Goal: Task Accomplishment & Management: Complete application form

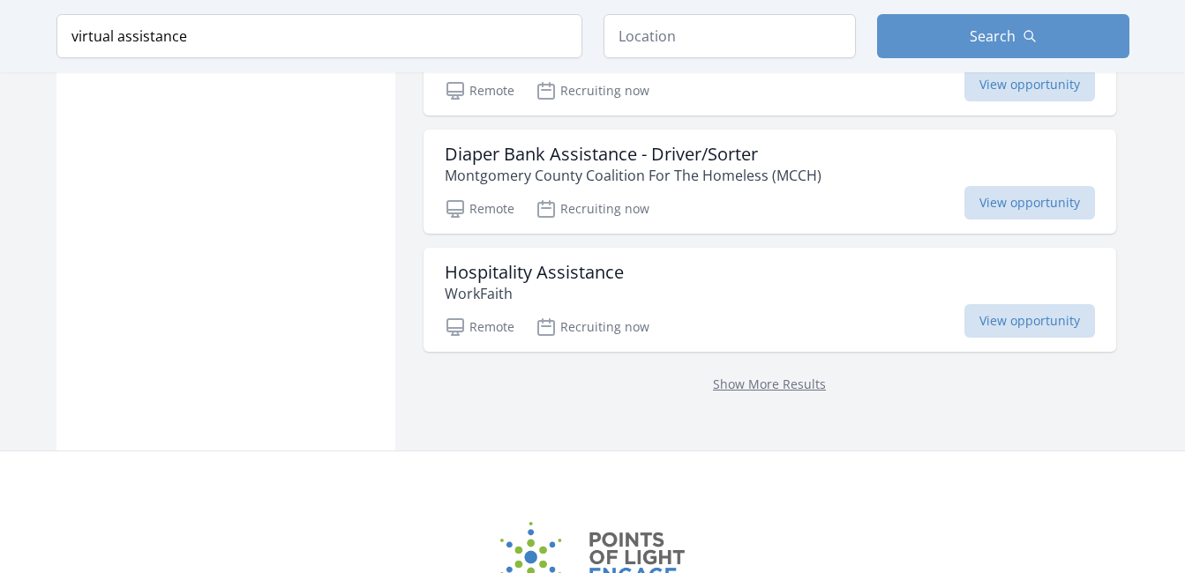
scroll to position [2382, 0]
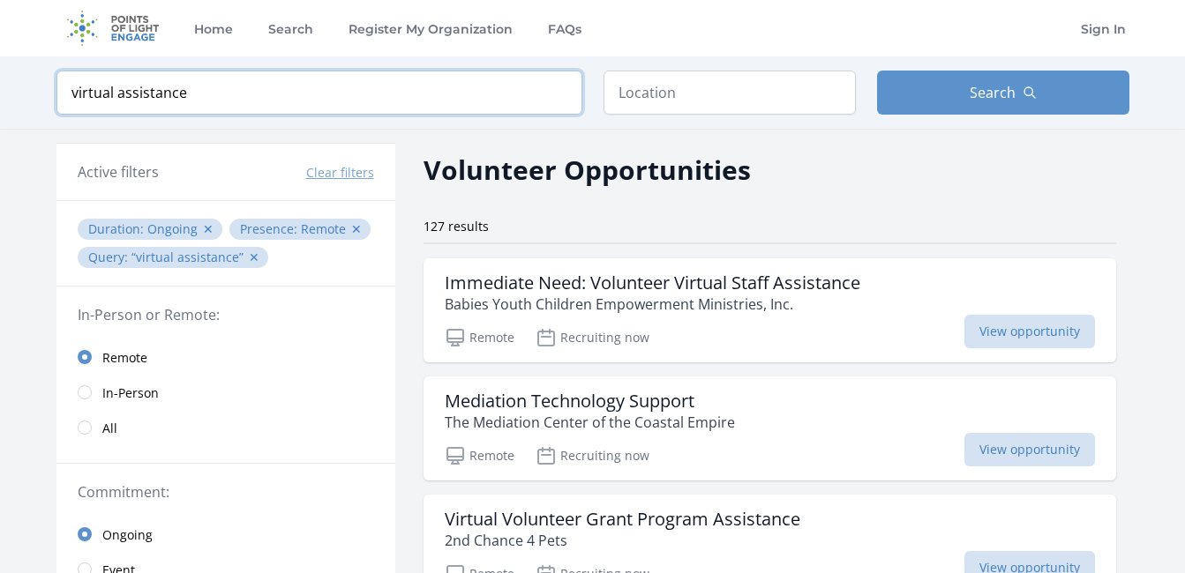
click at [198, 89] on input "virtual assistance" at bounding box center [319, 93] width 526 height 44
type input "v"
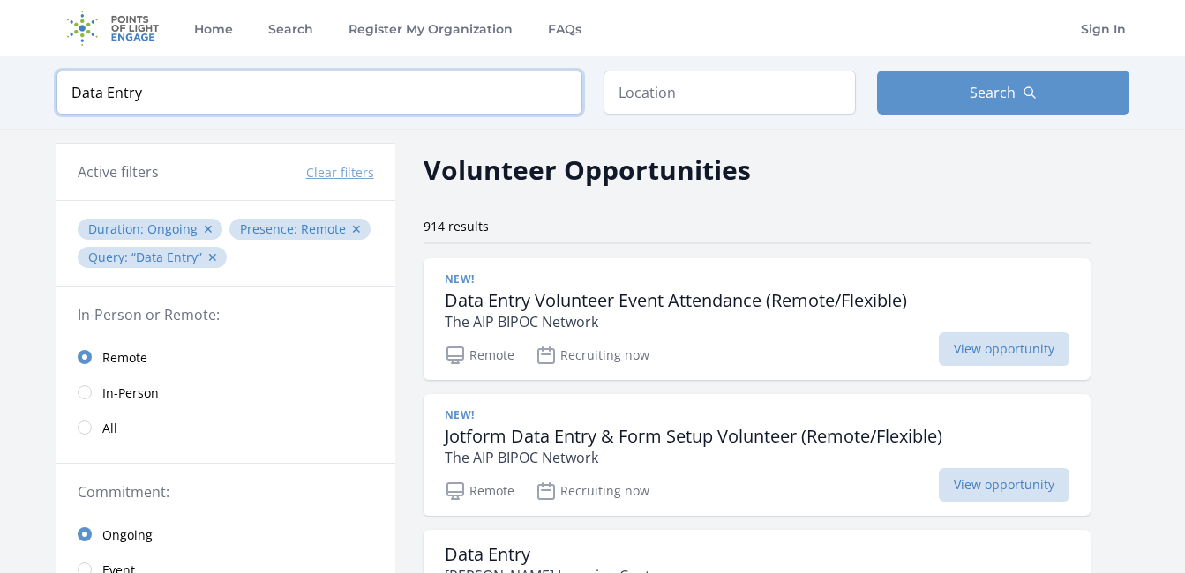
type input "Data Entry"
click button "submit" at bounding box center [0, 0] width 0 height 0
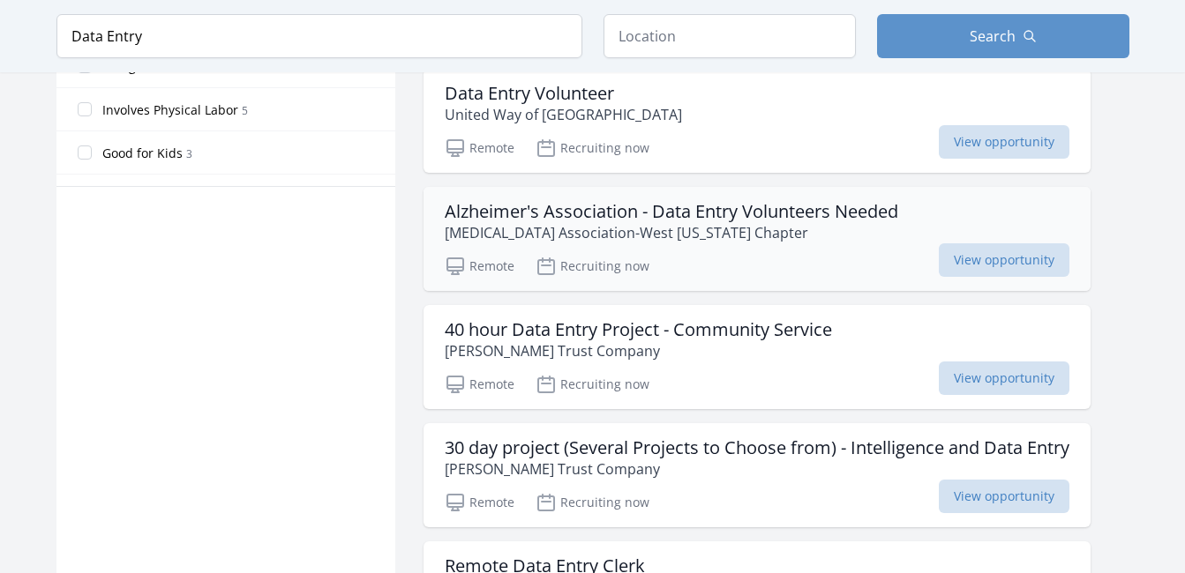
scroll to position [1058, 0]
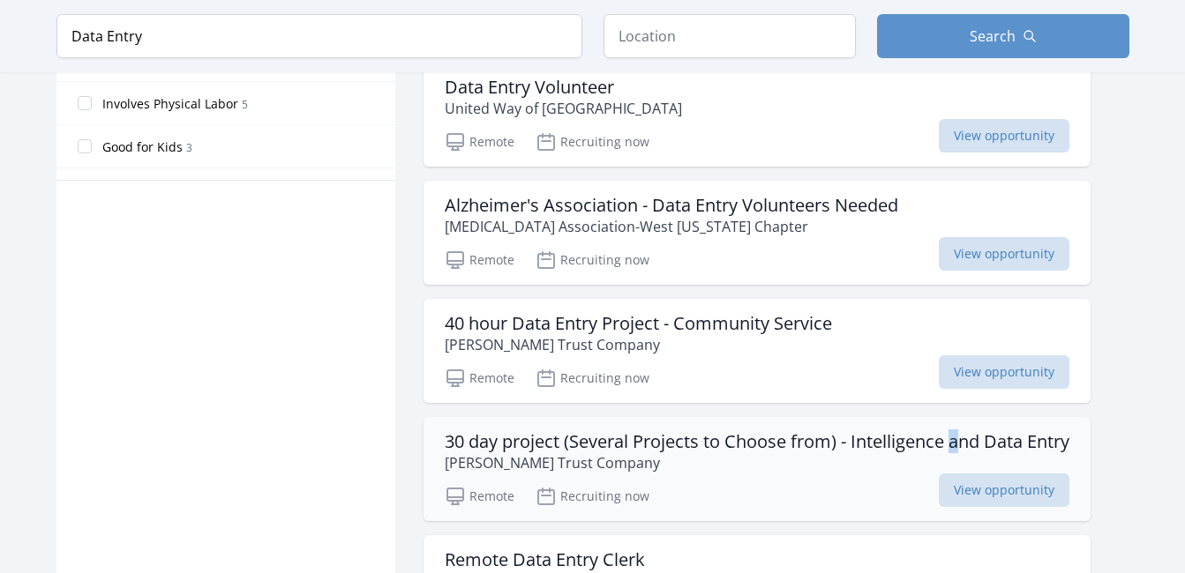
click at [958, 428] on ul "New! Data Entry Volunteer Event Attendance (Remote/Flexible) The AIP BIPOC Netw…" at bounding box center [756, 392] width 667 height 2385
click at [991, 368] on span "View opportunity" at bounding box center [1004, 372] width 131 height 34
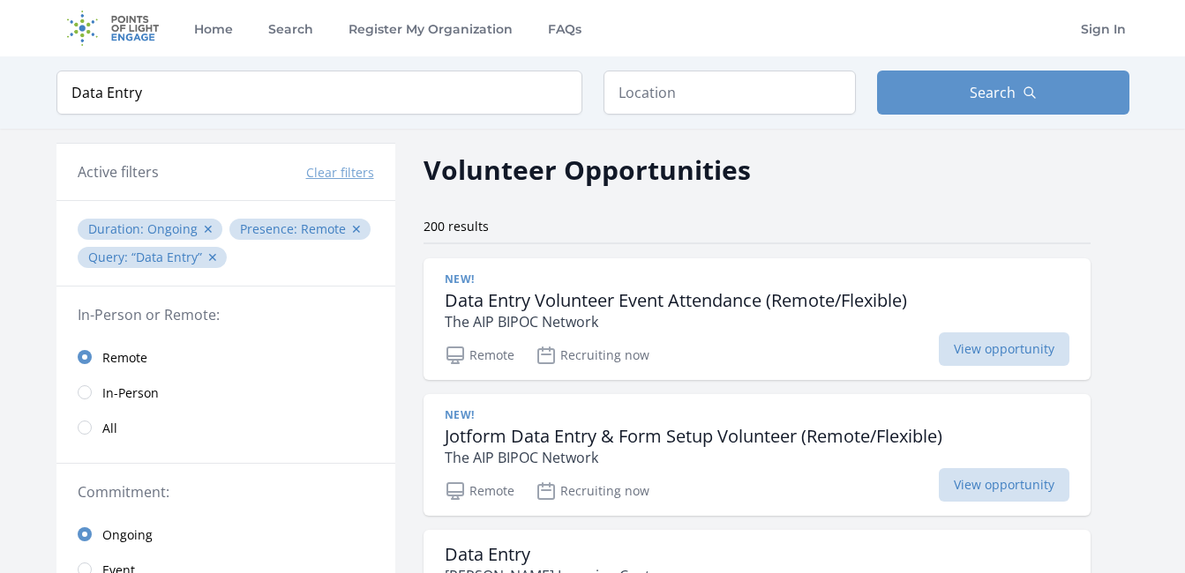
scroll to position [970, 0]
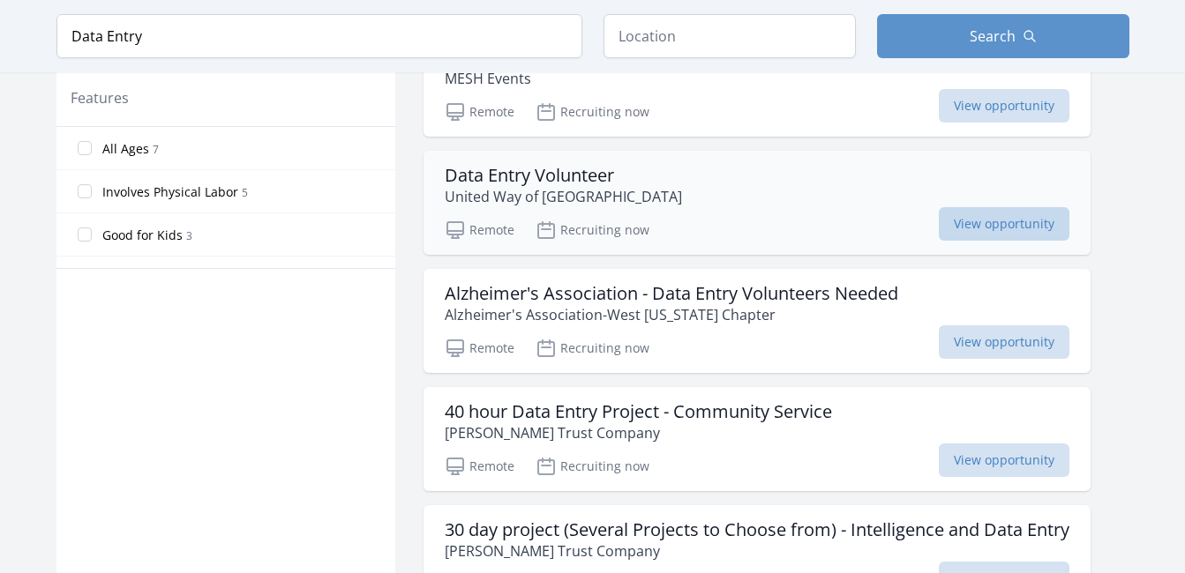
click at [1015, 219] on span "View opportunity" at bounding box center [1004, 224] width 131 height 34
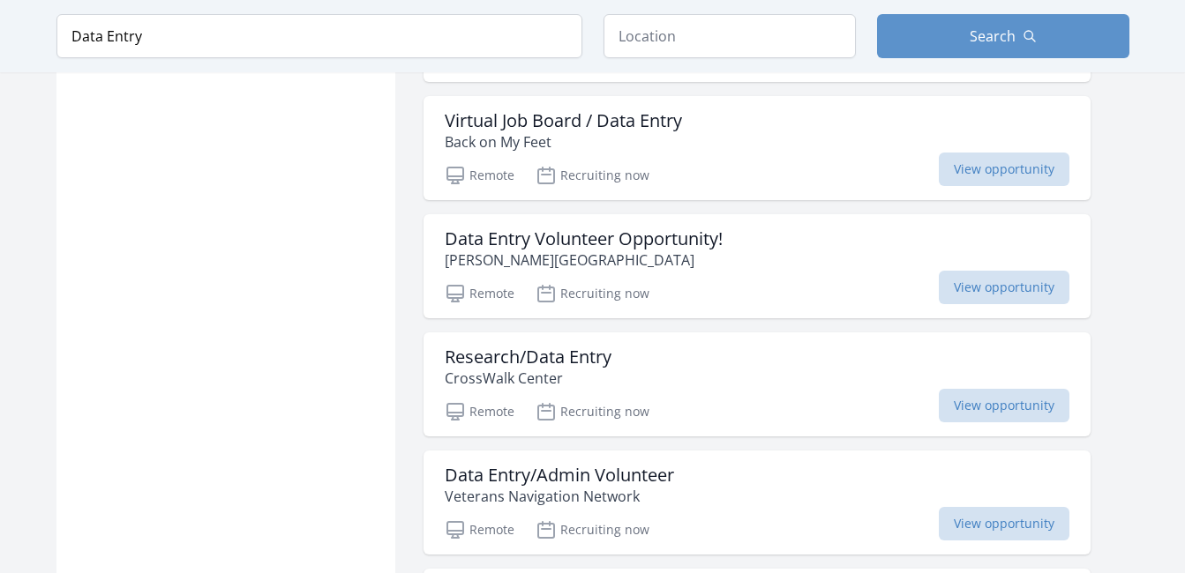
scroll to position [1941, 0]
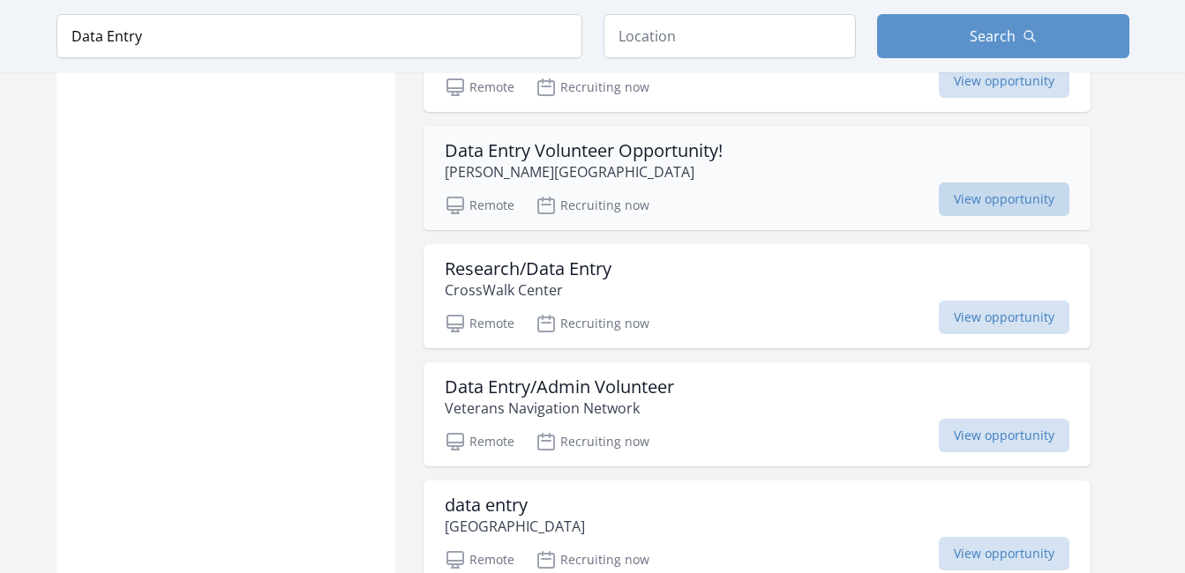
click at [1000, 196] on span "View opportunity" at bounding box center [1004, 200] width 131 height 34
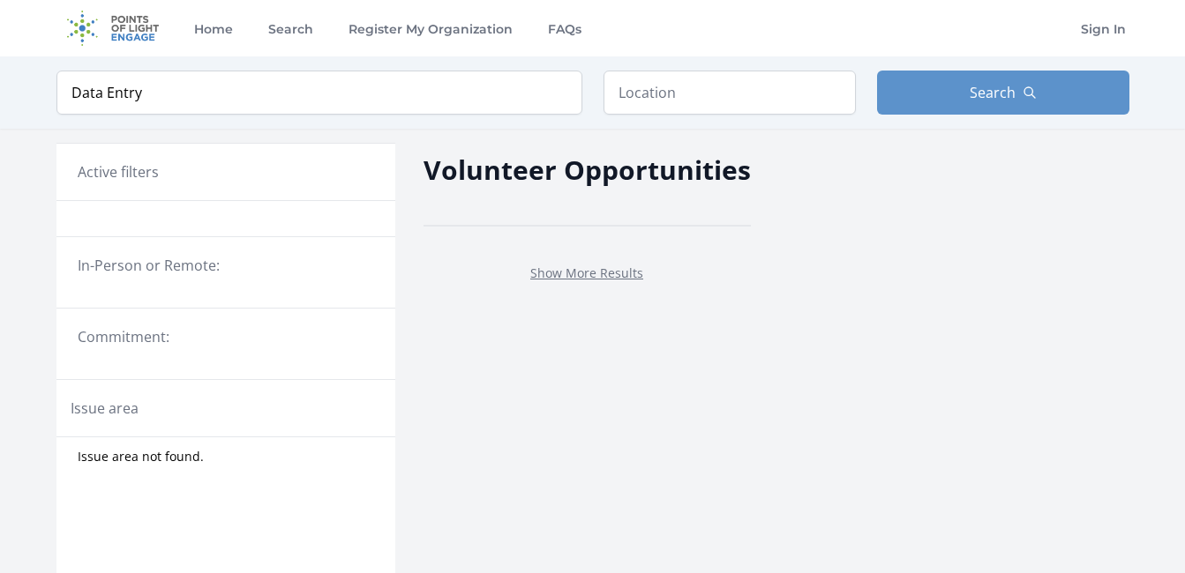
scroll to position [709, 0]
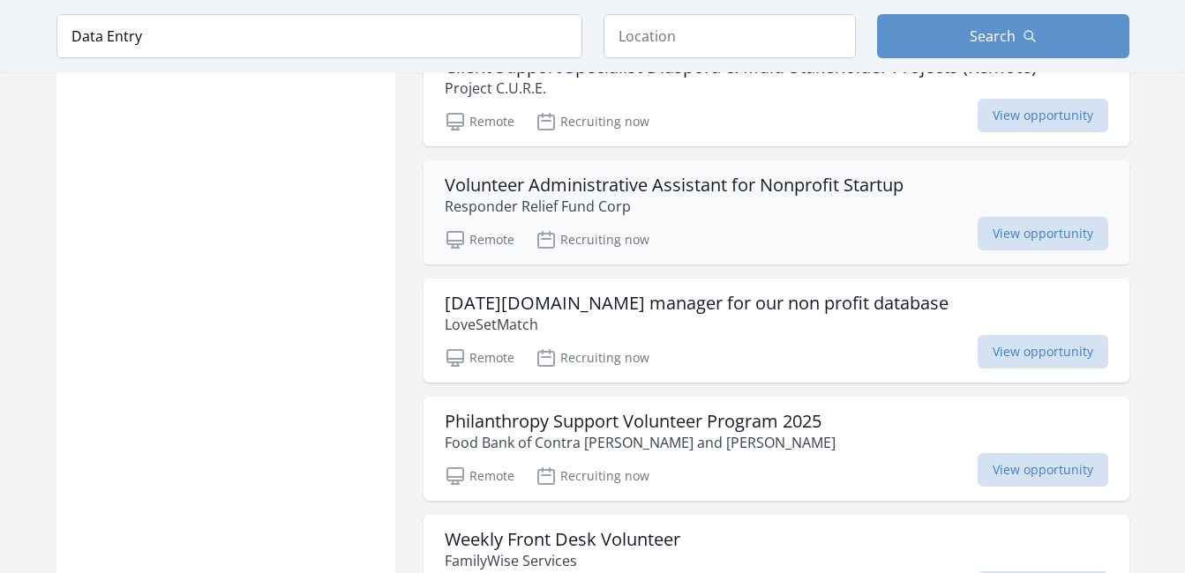
scroll to position [3246, 0]
click at [1020, 229] on span "View opportunity" at bounding box center [1042, 233] width 131 height 34
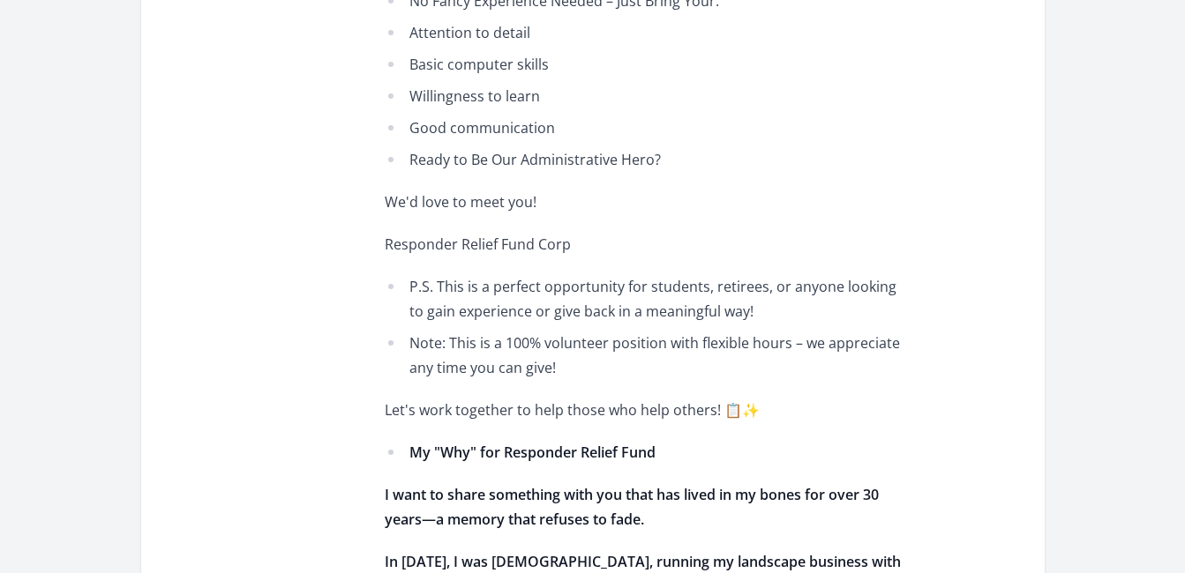
scroll to position [1676, 0]
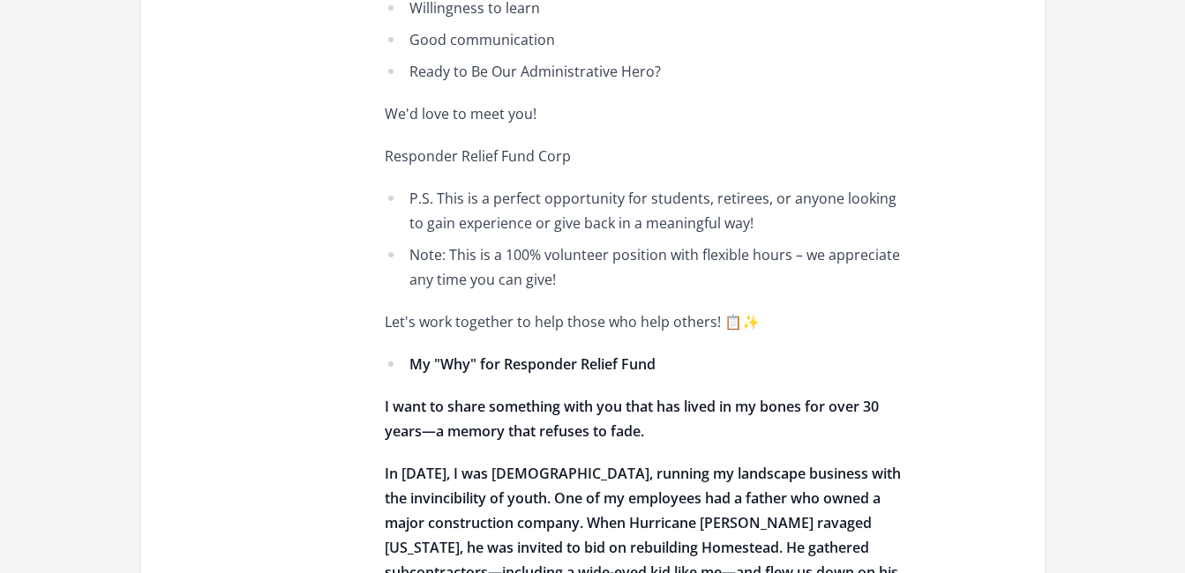
click at [736, 319] on p "Let's work together to help those who help others! 📋✨" at bounding box center [643, 322] width 516 height 25
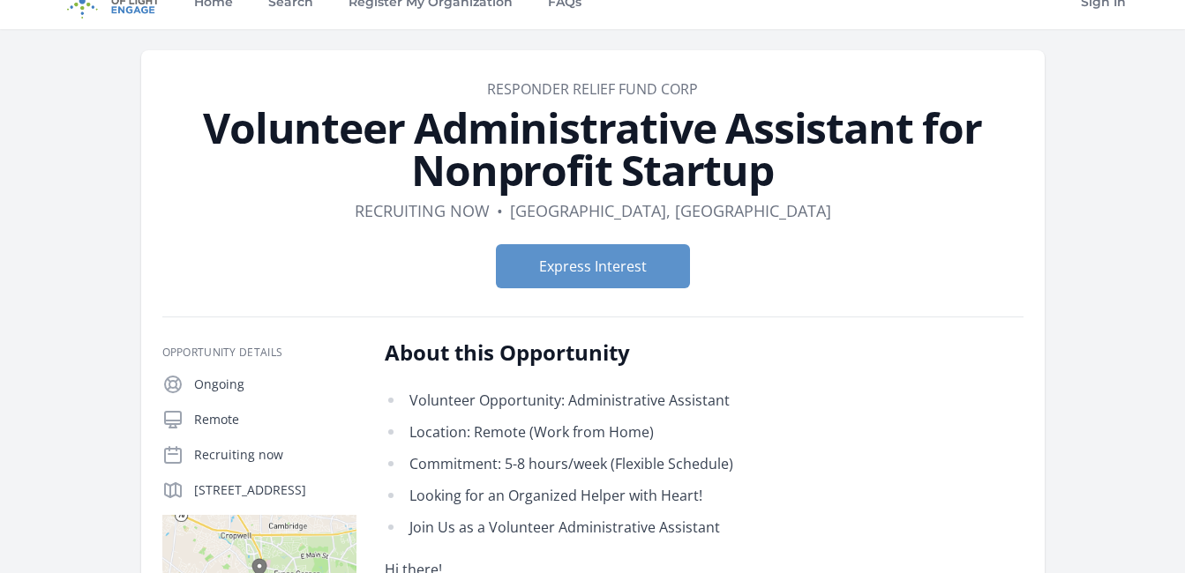
scroll to position [0, 0]
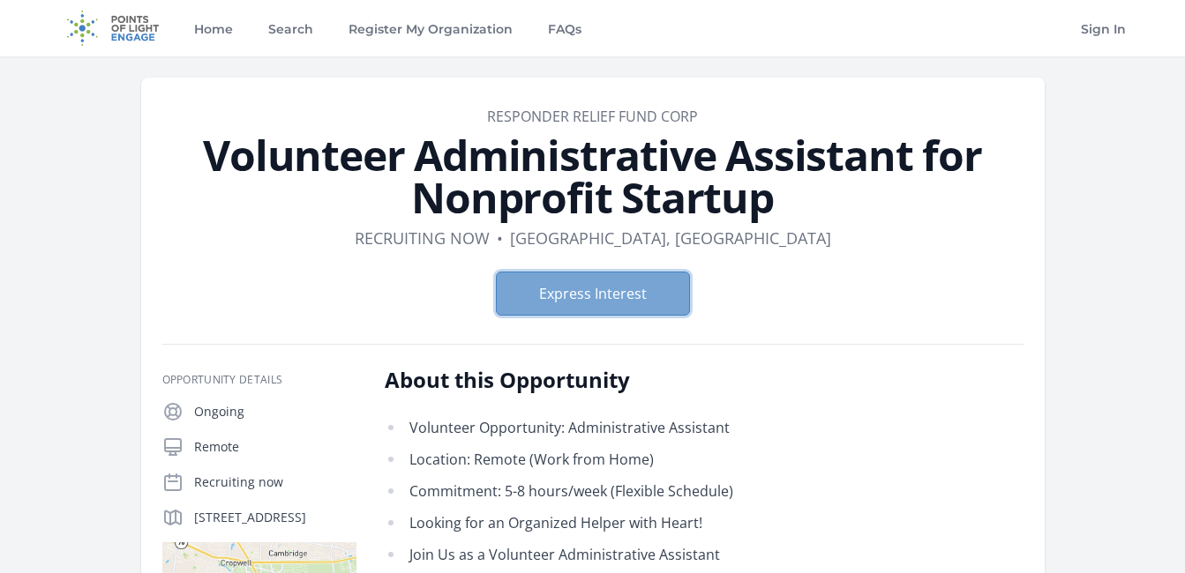
click at [595, 303] on button "Express Interest" at bounding box center [593, 294] width 194 height 44
